Goal: Check status

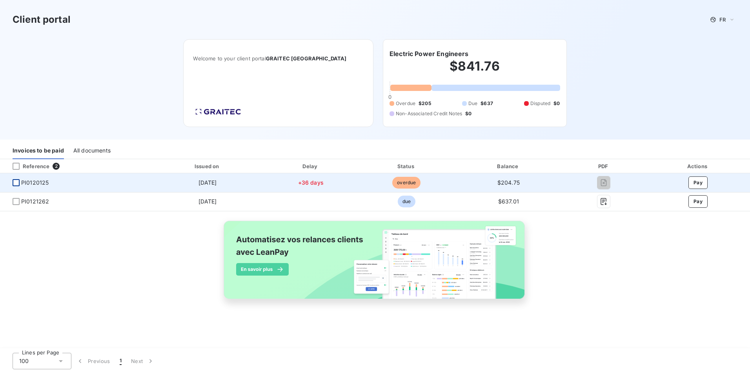
click at [18, 182] on div at bounding box center [16, 182] width 7 height 7
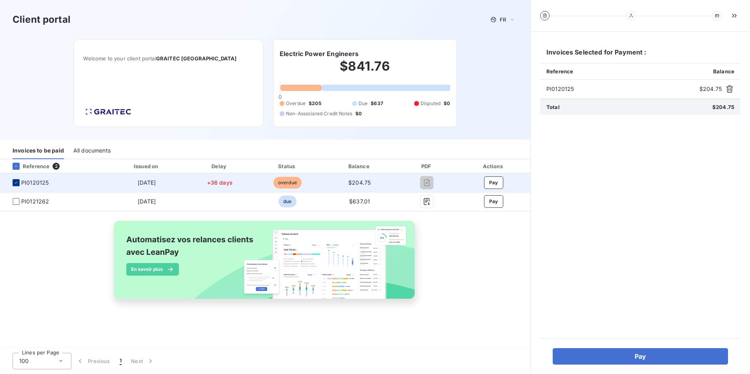
click at [17, 181] on icon at bounding box center [16, 183] width 5 height 5
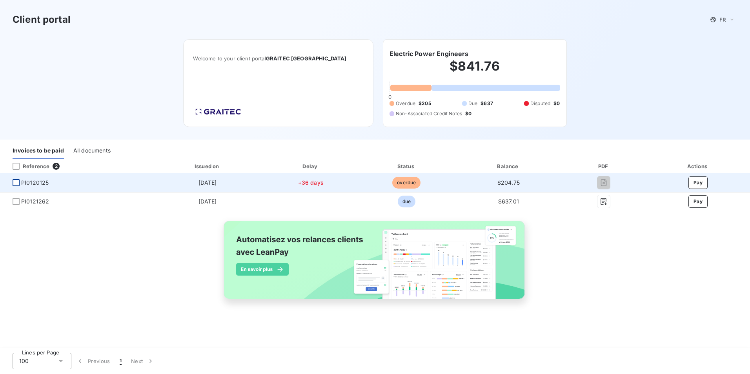
click at [102, 145] on div "All documents" at bounding box center [91, 151] width 37 height 16
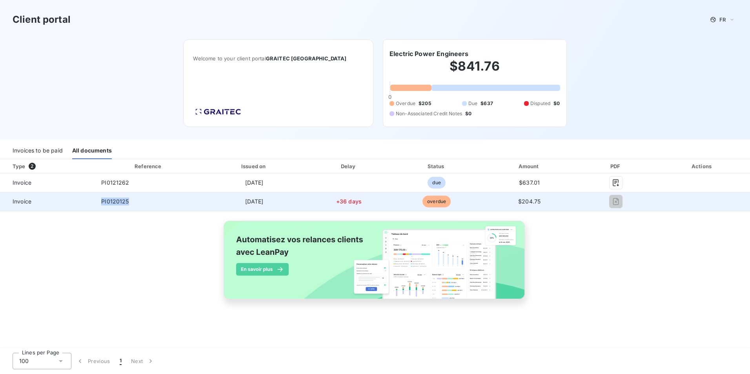
drag, startPoint x: 128, startPoint y: 203, endPoint x: 95, endPoint y: 201, distance: 33.0
click at [95, 201] on tr "Invoice PI0120125 [DATE] +36 days overdue $204.75" at bounding box center [375, 201] width 750 height 19
copy tr "PI0120125"
